Goal: Task Accomplishment & Management: Use online tool/utility

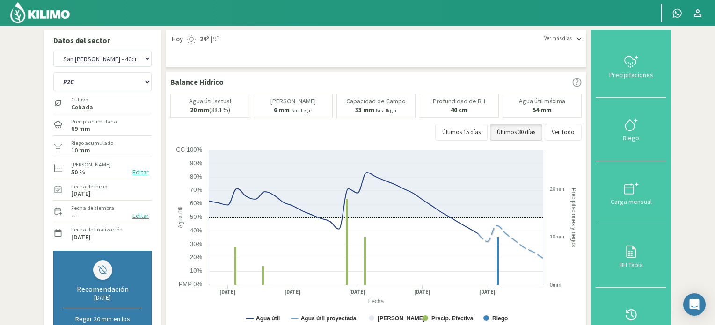
select select "5: Object"
select select "9: Object"
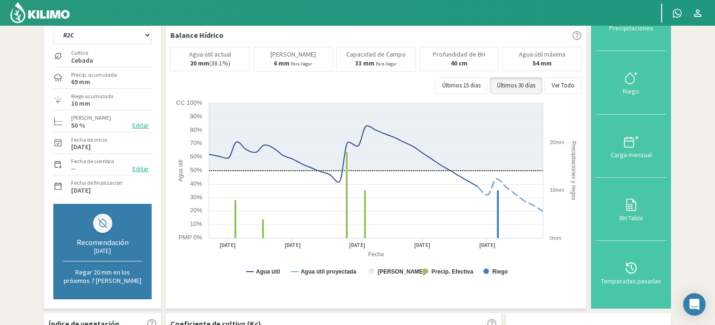
click at [44, 11] on img at bounding box center [39, 12] width 61 height 22
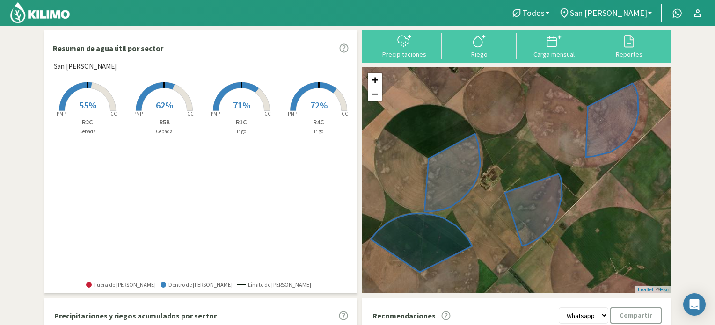
drag, startPoint x: 102, startPoint y: 99, endPoint x: 97, endPoint y: 104, distance: 7.0
click at [97, 104] on rect at bounding box center [87, 111] width 75 height 75
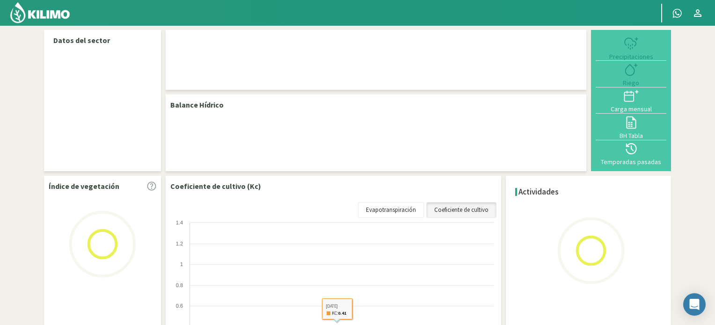
select select "1: Object"
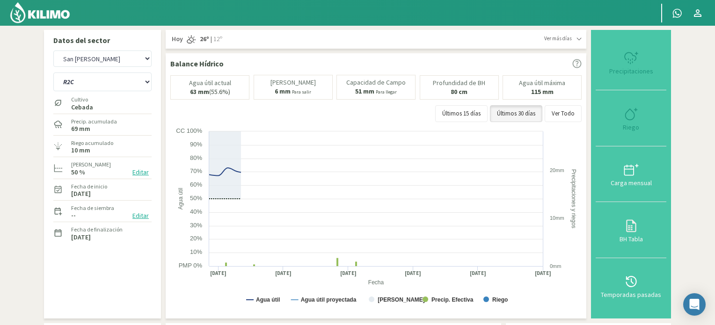
type input "10"
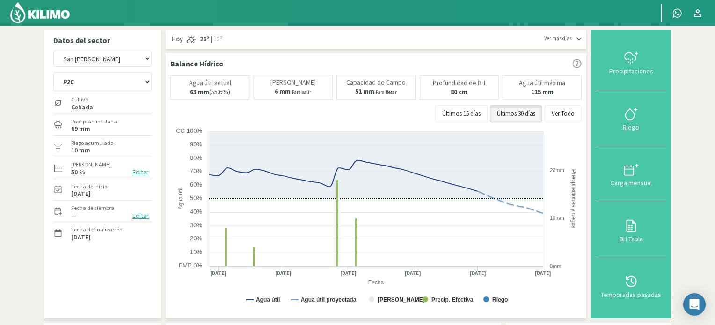
click at [633, 117] on icon at bounding box center [631, 114] width 15 height 15
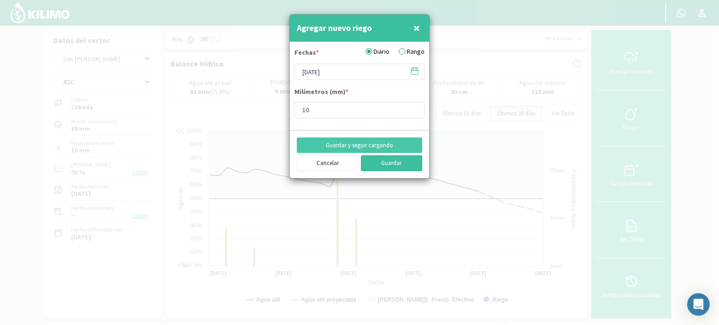
click at [393, 160] on button "Guardar" at bounding box center [392, 163] width 62 height 16
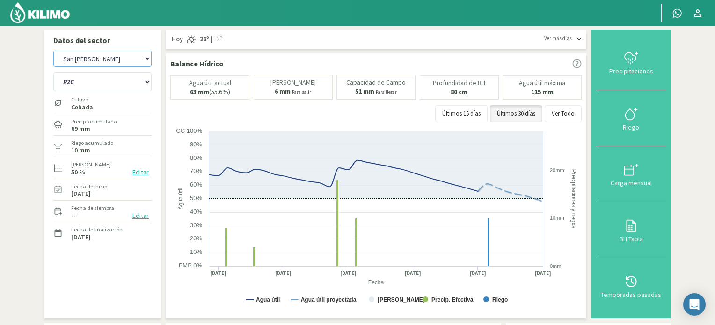
click at [83, 60] on select "San [PERSON_NAME] San [PERSON_NAME] - 40cm" at bounding box center [102, 59] width 98 height 16
click at [53, 51] on select "San [PERSON_NAME] San [PERSON_NAME] - 40cm" at bounding box center [102, 59] width 98 height 16
select select "3: Object"
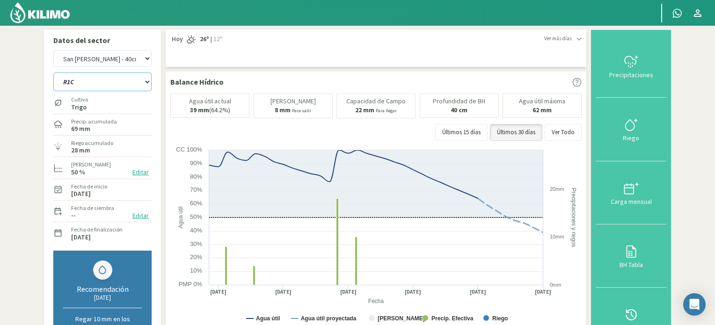
click at [88, 85] on select "R1C R2C R4C R5B" at bounding box center [102, 82] width 98 height 19
select select "5: Object"
click at [53, 73] on select "R1C R2C R4C R5B" at bounding box center [102, 82] width 98 height 19
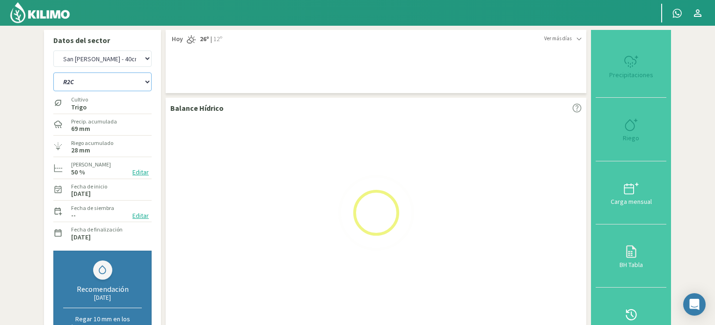
select select "5: Object"
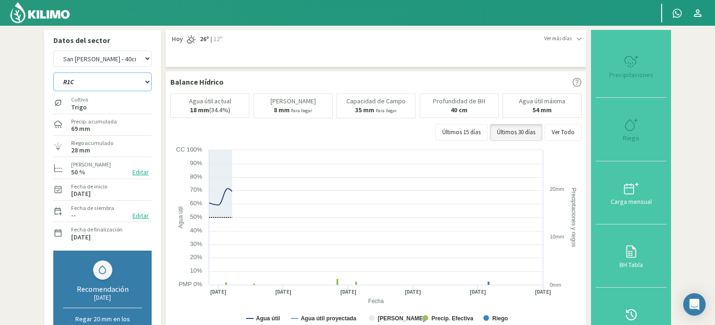
select select "9: Object"
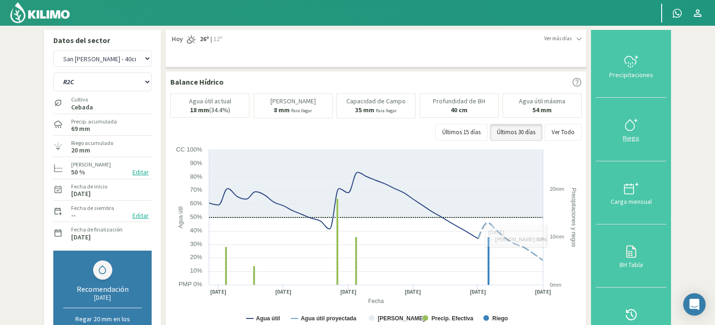
click at [649, 129] on div at bounding box center [630, 124] width 65 height 15
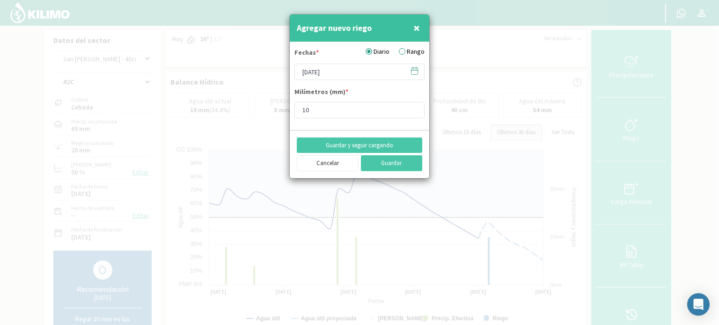
click at [410, 53] on label "Rango" at bounding box center [412, 52] width 26 height 10
click at [0, 0] on input "Rango" at bounding box center [0, 0] width 0 height 0
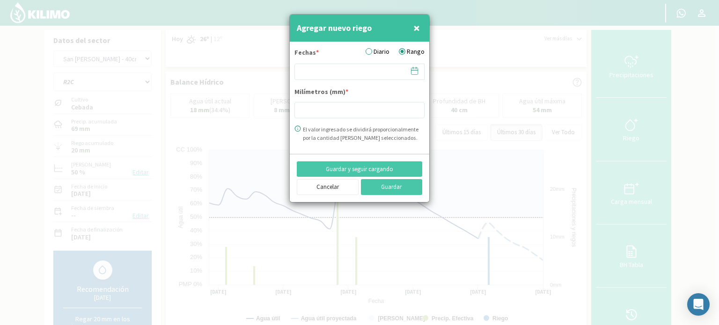
click at [410, 53] on label "Rango" at bounding box center [412, 52] width 26 height 10
click at [0, 0] on input "Rango" at bounding box center [0, 0] width 0 height 0
click at [367, 51] on label "Diario" at bounding box center [377, 52] width 24 height 10
click at [0, 0] on input "Diario" at bounding box center [0, 0] width 0 height 0
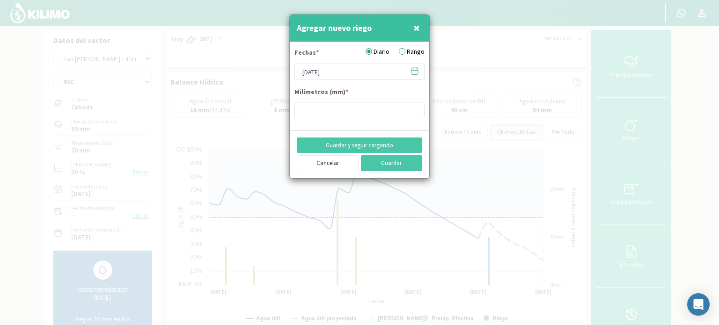
drag, startPoint x: 413, startPoint y: 71, endPoint x: 391, endPoint y: 69, distance: 22.1
click at [413, 71] on icon at bounding box center [414, 70] width 9 height 9
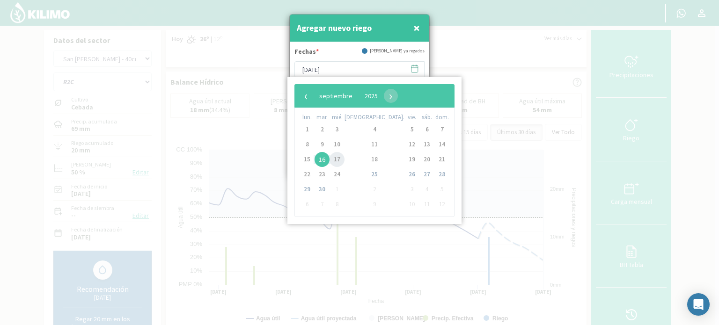
click at [344, 153] on span "17" at bounding box center [336, 159] width 15 height 15
type input "[DATE]"
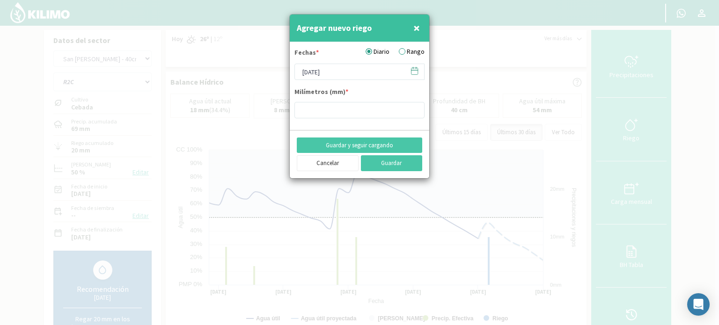
drag, startPoint x: 346, startPoint y: 119, endPoint x: 361, endPoint y: 109, distance: 18.4
click at [352, 116] on form "Fechas * Diario Rango [DATE] Milímetros (mm) *" at bounding box center [359, 86] width 139 height 88
click at [361, 109] on input "number" at bounding box center [359, 110] width 130 height 16
type input "10"
click at [397, 164] on button "Guardar" at bounding box center [392, 163] width 62 height 16
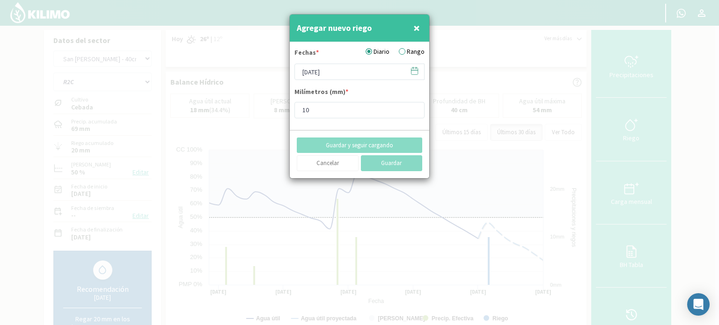
type input "[DATE]"
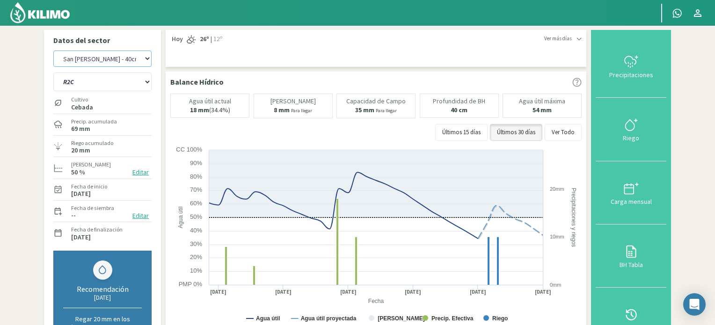
click at [133, 57] on select "San [PERSON_NAME] San [PERSON_NAME] - 40cm" at bounding box center [102, 59] width 98 height 16
click at [53, 51] on select "San [PERSON_NAME] San [PERSON_NAME] - 40cm" at bounding box center [102, 59] width 98 height 16
select select "6: Object"
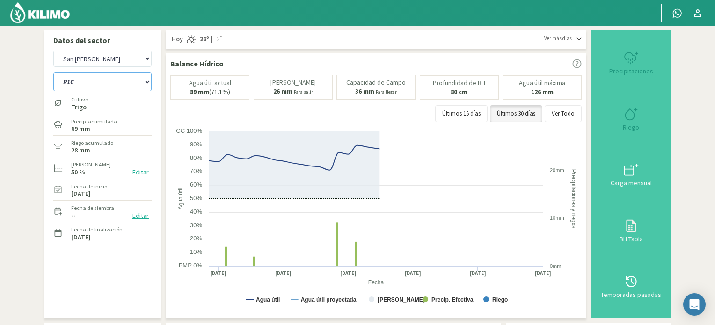
click at [107, 82] on select "R1C R2C R4C R5B" at bounding box center [102, 82] width 98 height 19
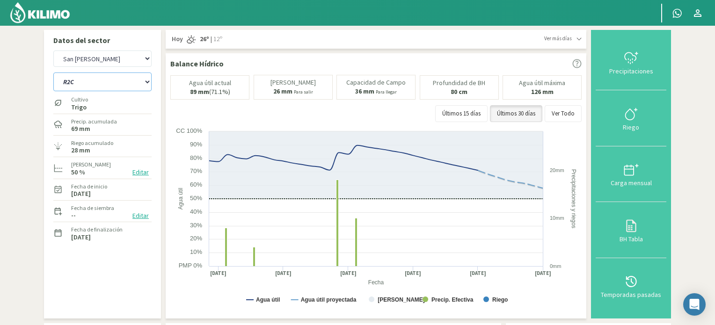
click at [53, 73] on select "R1C R2C R4C R5B" at bounding box center [102, 82] width 98 height 19
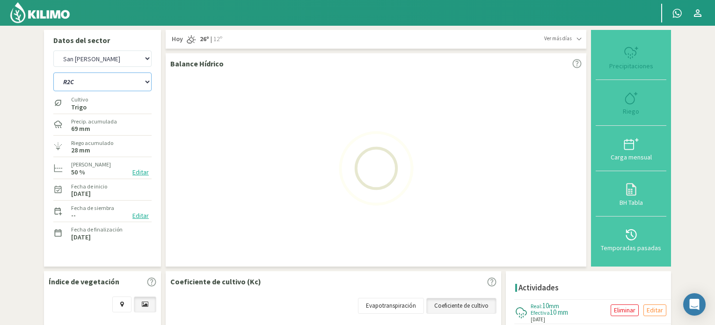
select select "12: Object"
select select "8: Object"
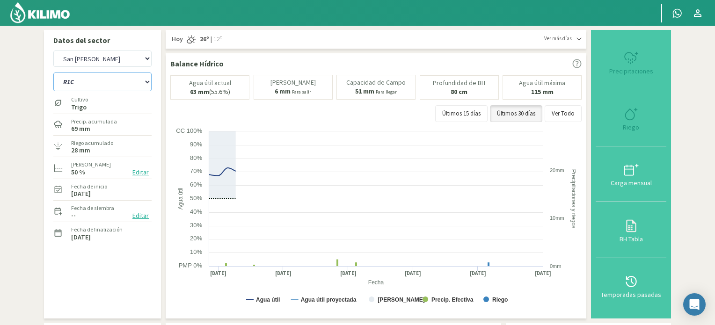
select select "17: Object"
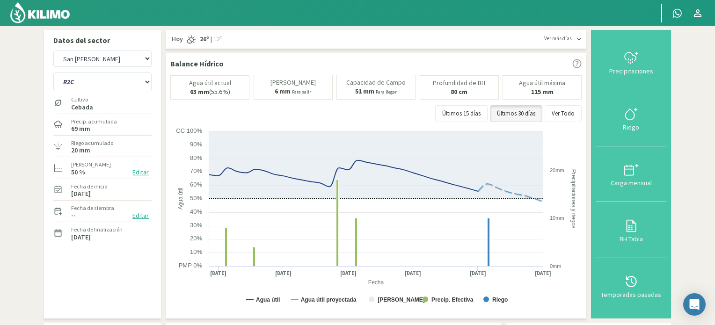
click at [623, 125] on div "Riego" at bounding box center [630, 127] width 65 height 7
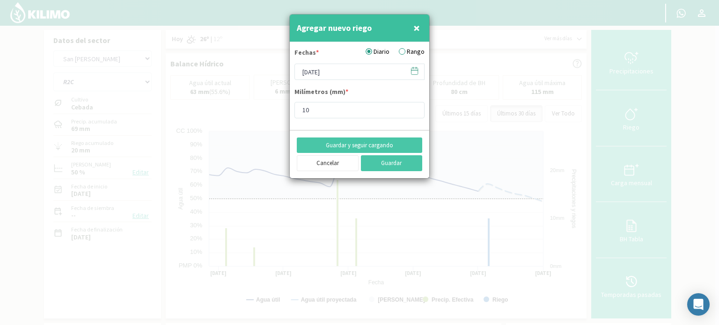
click at [382, 49] on label "Diario" at bounding box center [377, 52] width 24 height 10
click at [0, 0] on input "Diario" at bounding box center [0, 0] width 0 height 0
click at [412, 71] on icon at bounding box center [414, 70] width 9 height 9
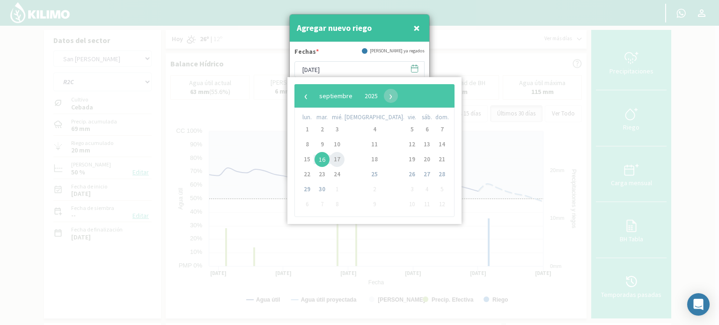
click at [342, 159] on span "17" at bounding box center [336, 159] width 15 height 15
type input "[DATE]"
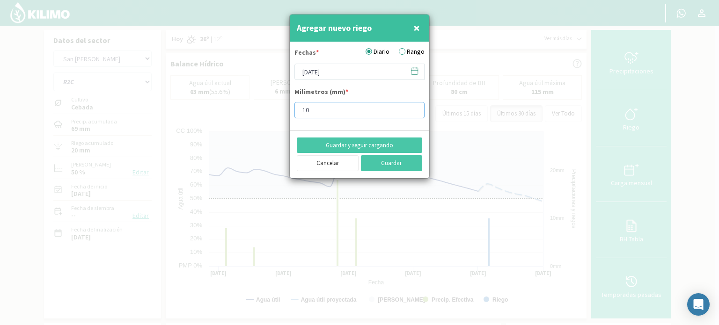
click at [333, 108] on input "10" at bounding box center [359, 110] width 130 height 16
click at [384, 161] on button "Guardar" at bounding box center [392, 163] width 62 height 16
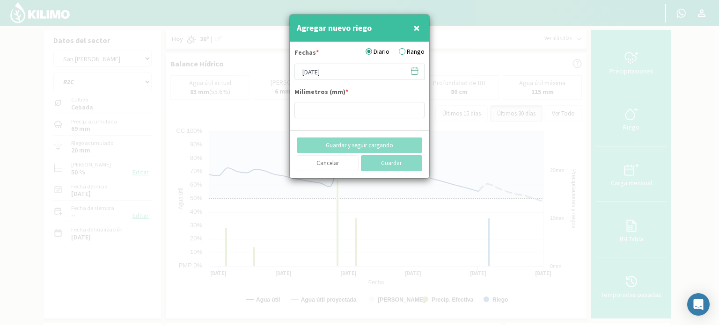
type input "[DATE]"
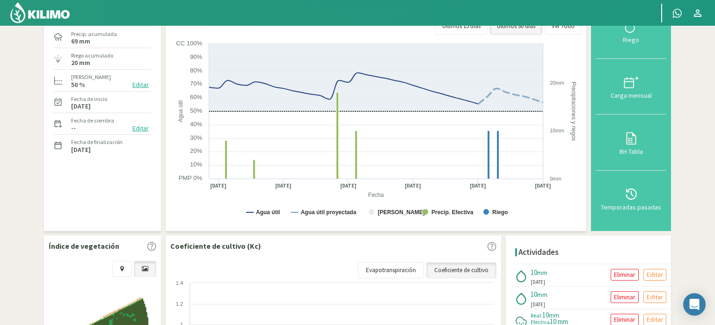
scroll to position [47, 0]
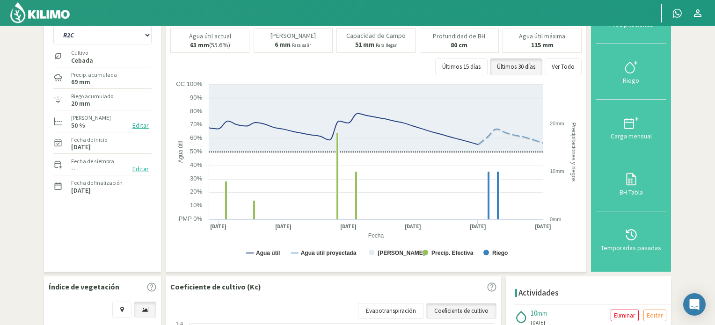
click at [54, 12] on img at bounding box center [39, 12] width 61 height 22
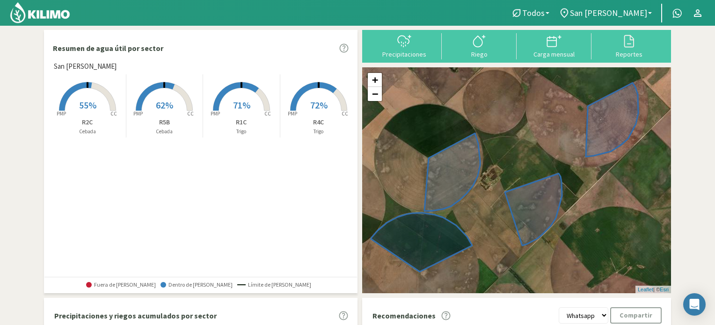
click at [54, 12] on img at bounding box center [39, 12] width 61 height 22
